Goal: Transaction & Acquisition: Purchase product/service

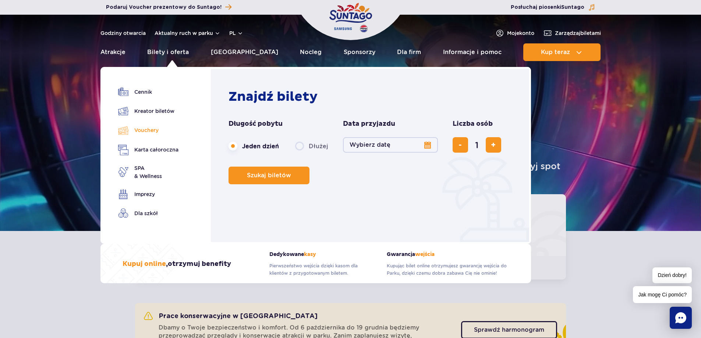
click at [148, 132] on link "Vouchery" at bounding box center [148, 130] width 60 height 11
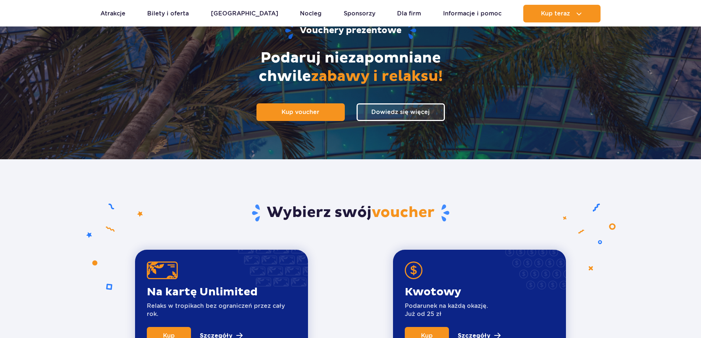
scroll to position [110, 0]
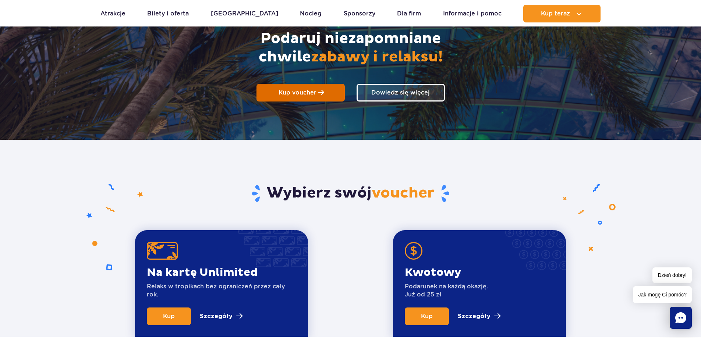
click at [324, 91] on link "Kup voucher" at bounding box center [300, 93] width 88 height 18
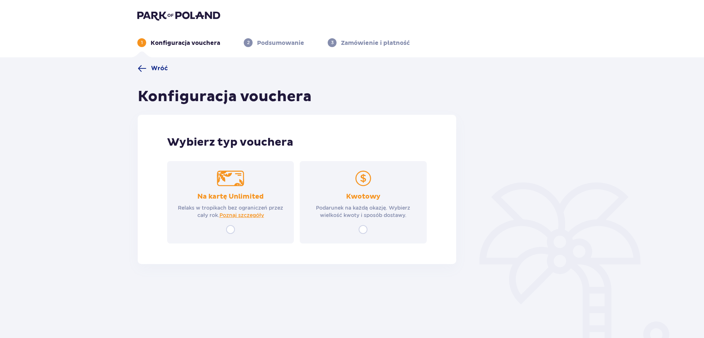
click at [363, 229] on input "radio" at bounding box center [362, 229] width 9 height 9
radio input "true"
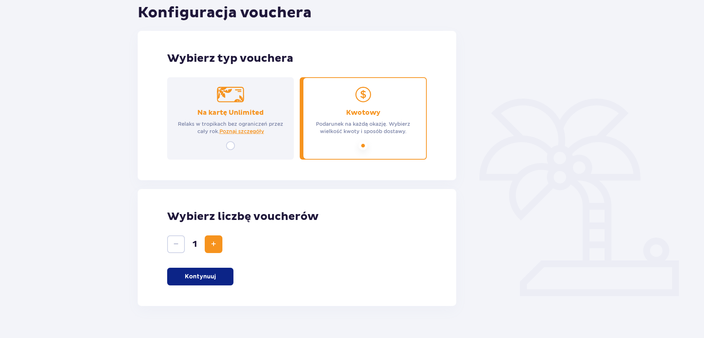
scroll to position [96, 0]
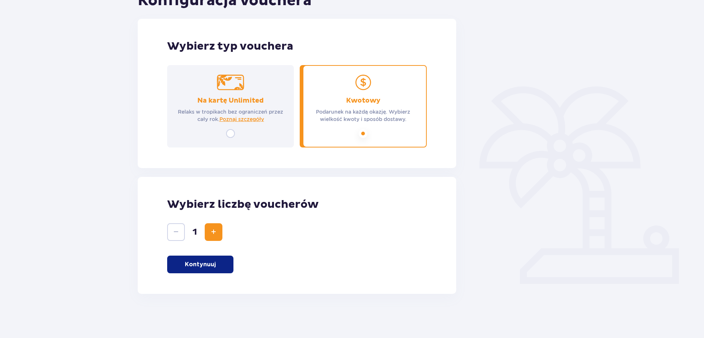
click at [191, 258] on button "Kontynuuj" at bounding box center [200, 265] width 66 height 18
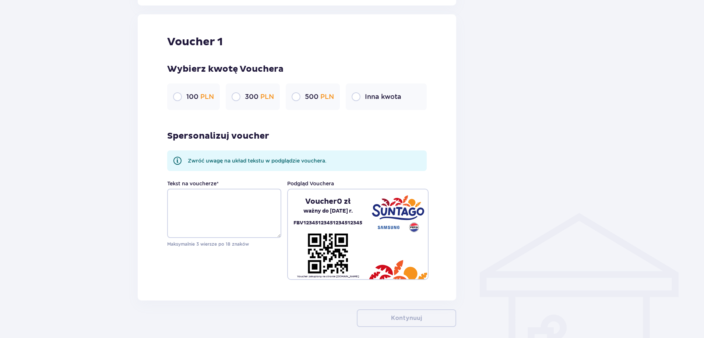
scroll to position [390, 0]
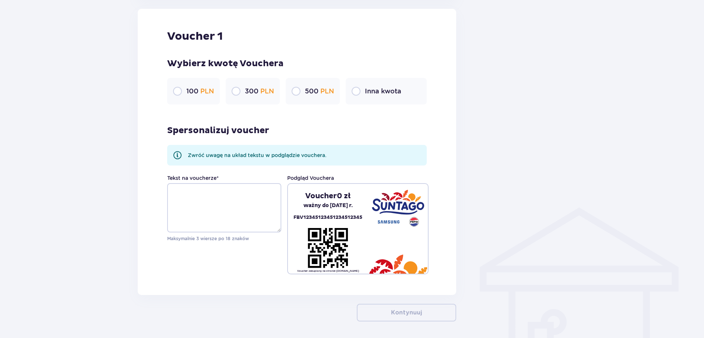
click at [360, 91] on input "radio" at bounding box center [355, 91] width 9 height 9
radio input "true"
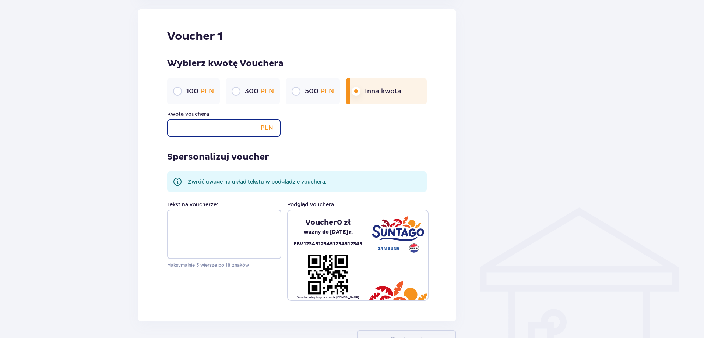
click at [233, 133] on input "Kwota vouchera" at bounding box center [223, 128] width 113 height 18
type input "200"
click at [348, 127] on div "Kwota vouchera 200 PLN" at bounding box center [296, 123] width 259 height 26
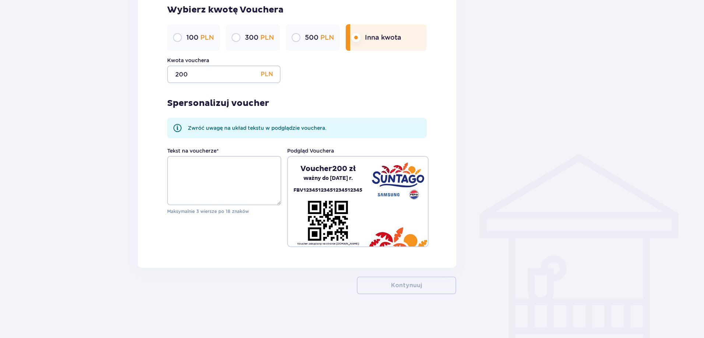
scroll to position [444, 0]
click at [185, 169] on textarea "Tekst na voucherze *" at bounding box center [224, 180] width 114 height 49
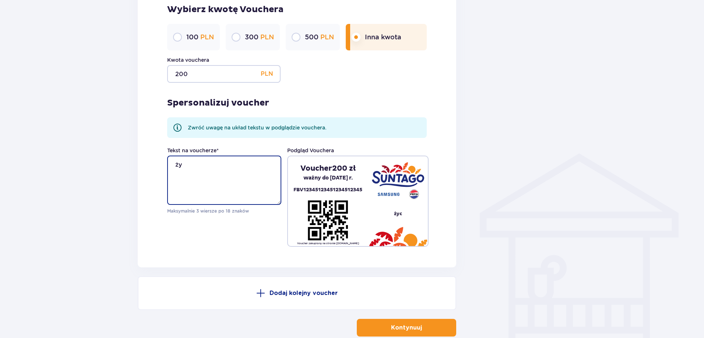
type textarea "ż"
click at [174, 164] on textarea "Życzę udanej zabawy" at bounding box center [224, 180] width 114 height 49
click at [179, 171] on textarea "Z okazji urodzin Życzę udanej zabawy" at bounding box center [224, 180] width 114 height 49
click at [216, 171] on textarea "Z okazji urodzin życzę udanej zabawy" at bounding box center [224, 180] width 114 height 49
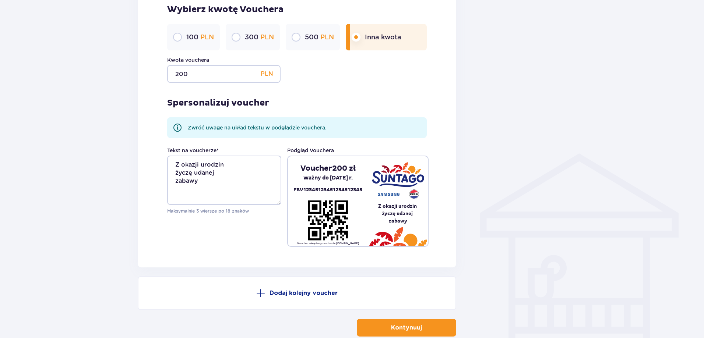
click at [411, 222] on pre "Z okazji urodzin życzę udanej zabawy" at bounding box center [398, 213] width 60 height 22
click at [378, 203] on pre "Z okazji urodzin życzę udanej zabawy" at bounding box center [398, 213] width 60 height 22
click at [176, 162] on textarea "Z okazji urodzin życzę udanej zabawy" at bounding box center [224, 180] width 114 height 49
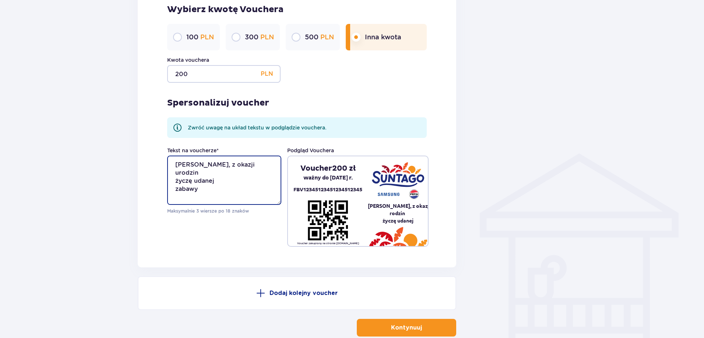
click at [209, 180] on textarea "Franek, z okazji urodzin życzę udanej zabawy" at bounding box center [224, 180] width 114 height 49
click at [222, 166] on textarea "Franek, z okazji urodzin życzę udanej zabawy" at bounding box center [224, 180] width 114 height 49
type textarea "Franek, z okazji urodzin życzę udanej zabawy"
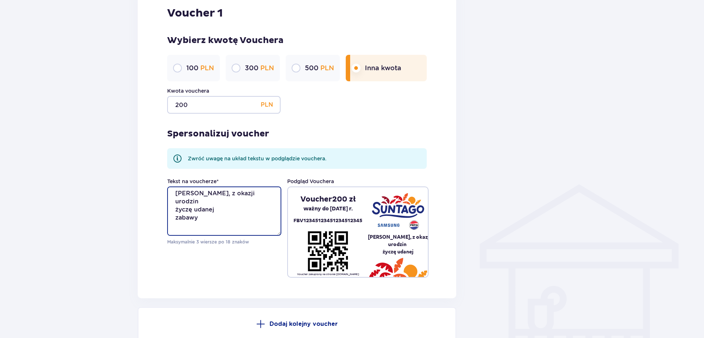
scroll to position [0, 0]
drag, startPoint x: 202, startPoint y: 218, endPoint x: 165, endPoint y: 191, distance: 45.6
click at [165, 191] on div "Voucher 1 Wybierz kwotę Vouchera 100 PLN 300 PLN 500 PLN Inna kwota Kwota vouch…" at bounding box center [297, 142] width 318 height 313
click at [217, 195] on textarea "Franek, życzę mokrej zabawy" at bounding box center [224, 211] width 114 height 49
click at [222, 204] on textarea "Franek, życzę mokrej zabawy" at bounding box center [224, 211] width 114 height 49
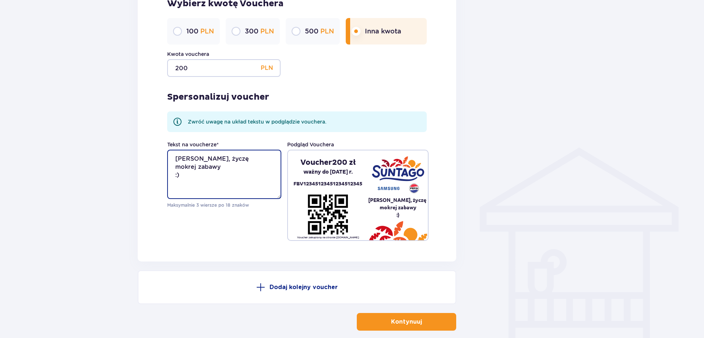
scroll to position [487, 0]
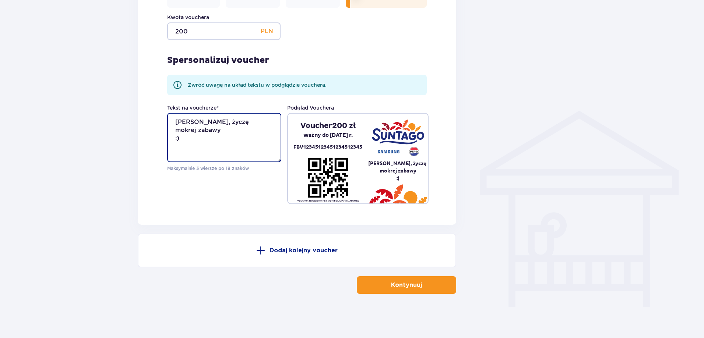
type textarea "Franek, życzę mokrej zabawy :)"
click at [412, 283] on p "Kontynuuj" at bounding box center [406, 285] width 31 height 8
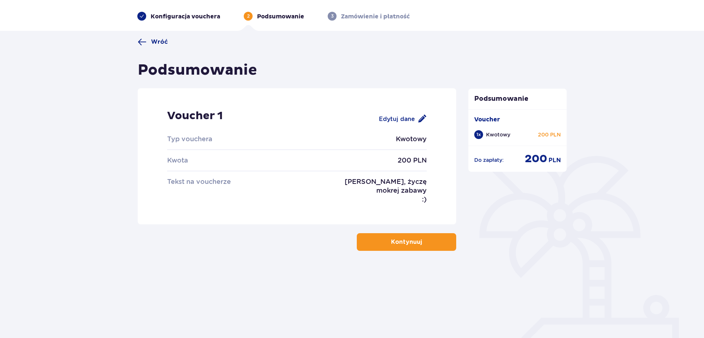
click at [407, 244] on p "Kontynuuj" at bounding box center [406, 242] width 31 height 8
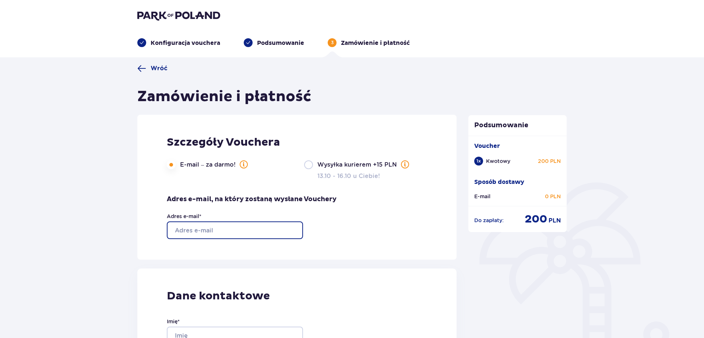
click at [194, 232] on input "Adres e-mail *" at bounding box center [235, 231] width 136 height 18
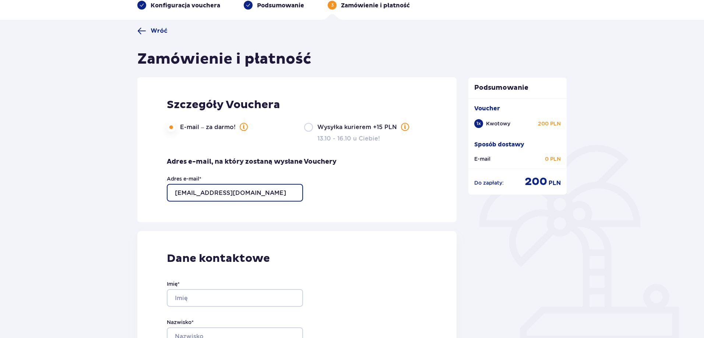
scroll to position [184, 0]
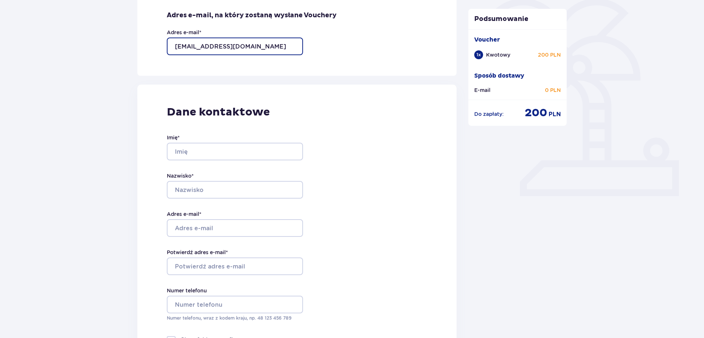
type input "monika.kielczynska88@gmail.com"
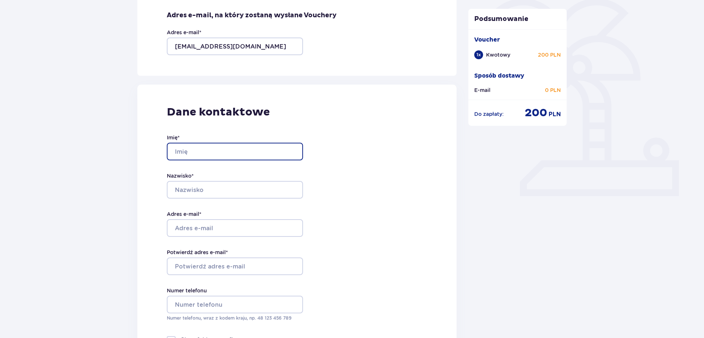
click at [203, 150] on input "Imię *" at bounding box center [235, 152] width 136 height 18
type input "Monika"
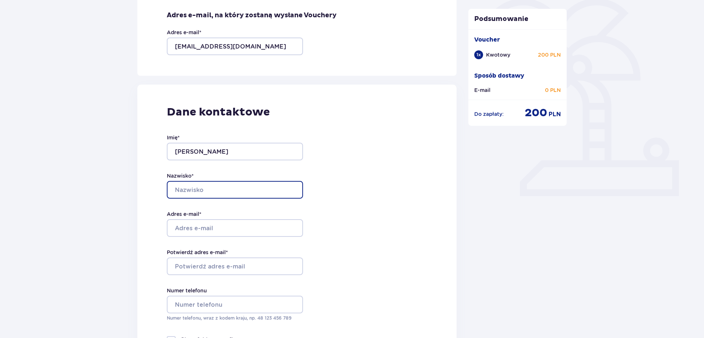
click at [192, 191] on input "Nazwisko *" at bounding box center [235, 190] width 136 height 18
type input "Kiełczyńska"
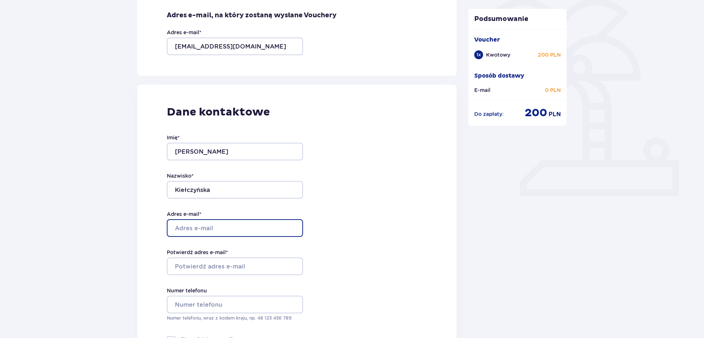
click at [206, 228] on input "Adres e-mail *" at bounding box center [235, 228] width 136 height 18
type input "monika.kielczynska88@gmail.com"
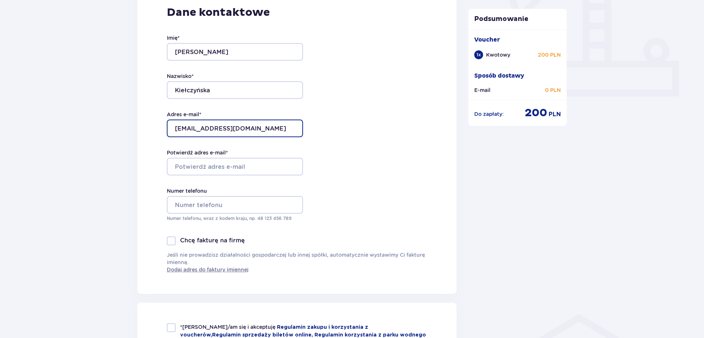
scroll to position [294, 0]
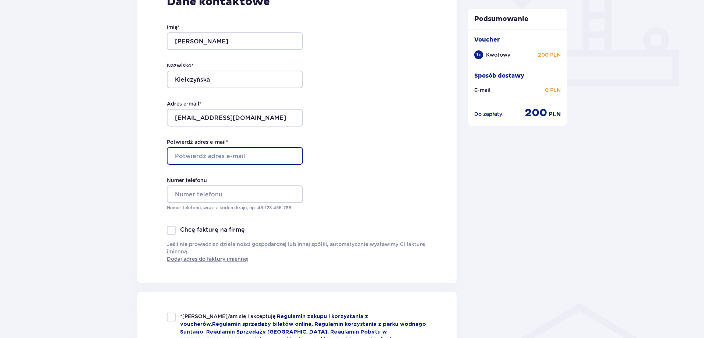
click at [206, 156] on input "Potwierdź adres e-mail *" at bounding box center [235, 156] width 136 height 18
type input "monika.kielczynska88@gmail.com"
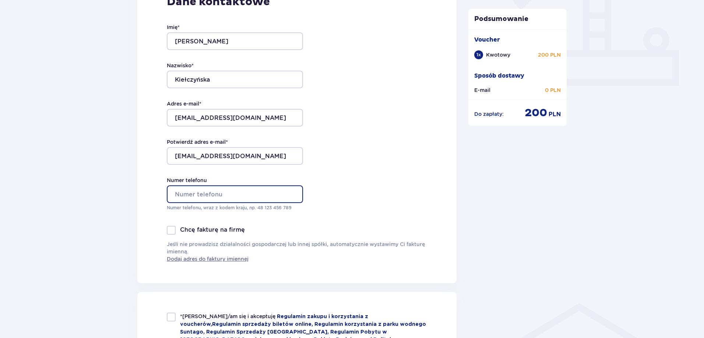
click at [208, 198] on input "Numer telefonu" at bounding box center [235, 194] width 136 height 18
type input "690 895 908"
click at [342, 169] on div "Dane kontaktowe Imię * Monika Nazwisko * Kiełczyńska Adres e-mail * monika.kiel…" at bounding box center [296, 128] width 319 height 309
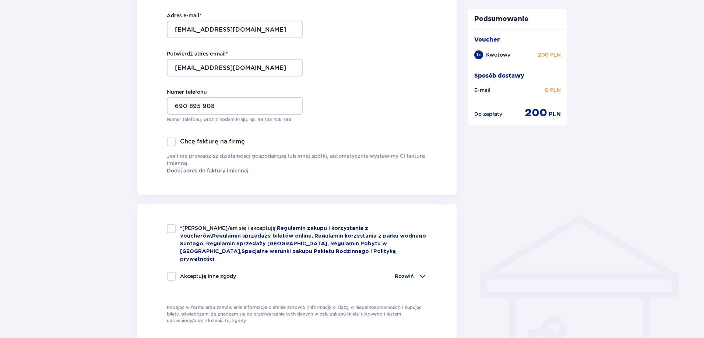
scroll to position [442, 0]
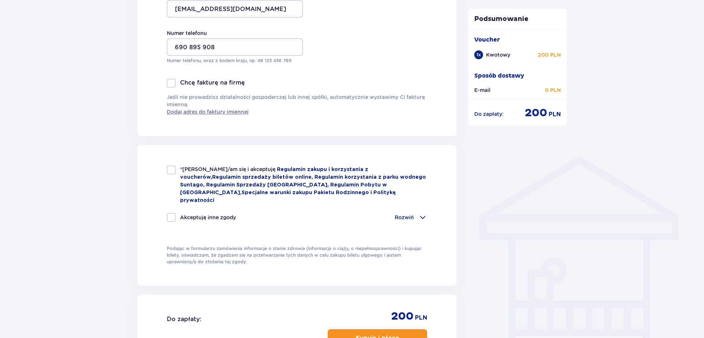
click at [171, 170] on div at bounding box center [171, 170] width 9 height 9
checkbox input "true"
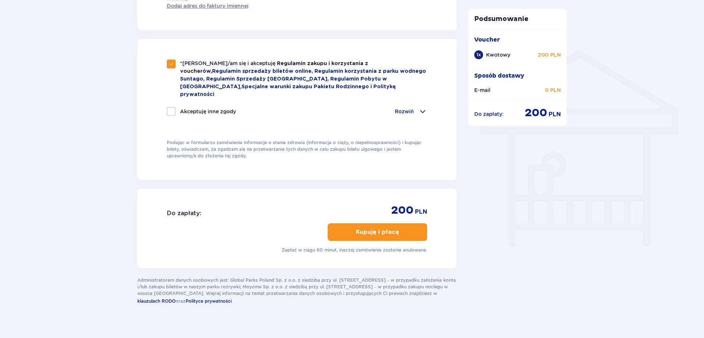
scroll to position [549, 0]
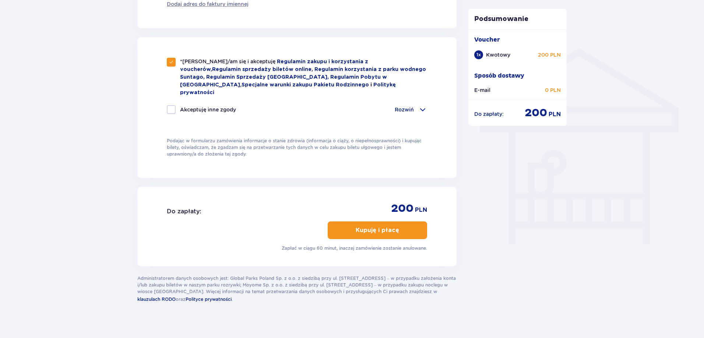
click at [382, 226] on p "Kupuję i płacę" at bounding box center [376, 230] width 43 height 8
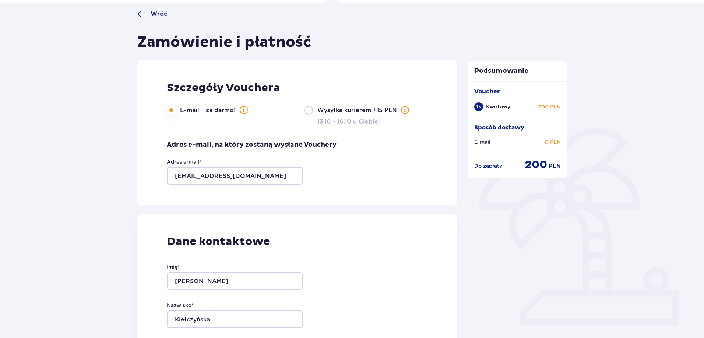
scroll to position [0, 0]
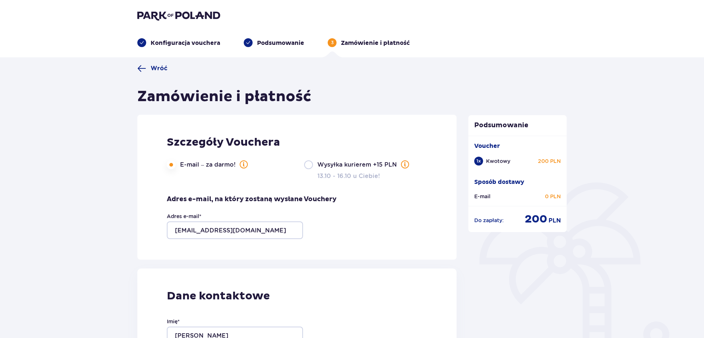
drag, startPoint x: 76, startPoint y: 166, endPoint x: 81, endPoint y: 148, distance: 18.9
